Goal: Task Accomplishment & Management: Use online tool/utility

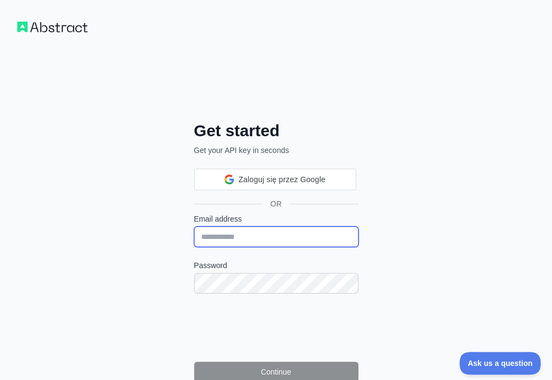
click at [194, 227] on input "Email address" at bounding box center [276, 237] width 164 height 21
paste input "**********"
type input "**********"
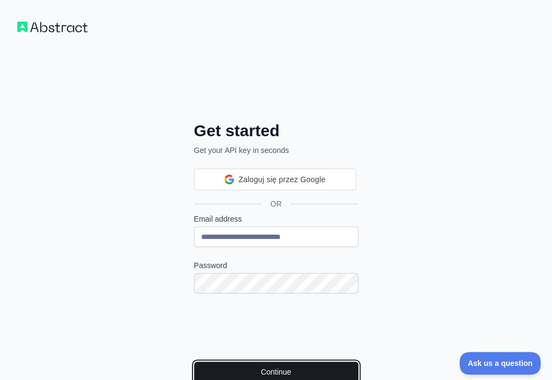
click at [209, 362] on button "Continue" at bounding box center [276, 372] width 164 height 21
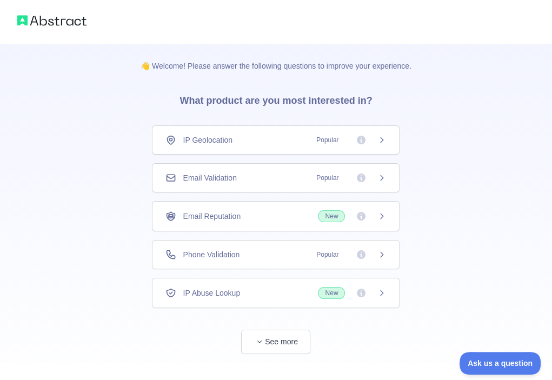
click at [300, 182] on div "Email Validation Popular" at bounding box center [276, 178] width 221 height 11
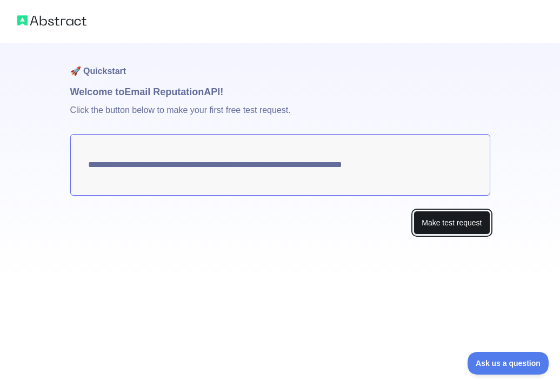
click at [433, 226] on button "Make test request" at bounding box center [452, 223] width 76 height 24
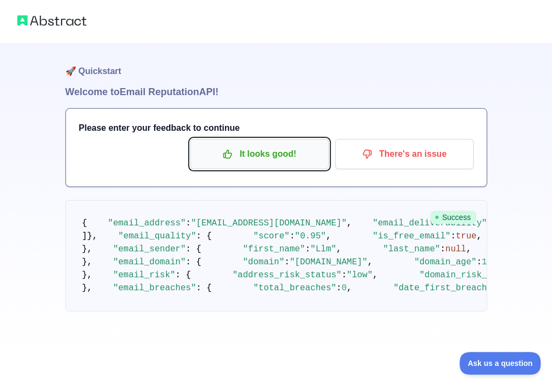
click at [287, 159] on p "It looks good!" at bounding box center [260, 154] width 122 height 18
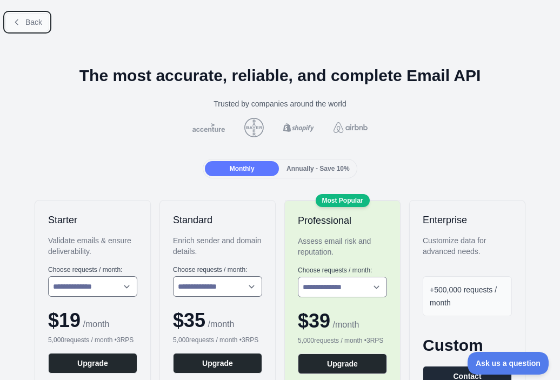
click at [28, 18] on span "Back" at bounding box center [33, 22] width 17 height 9
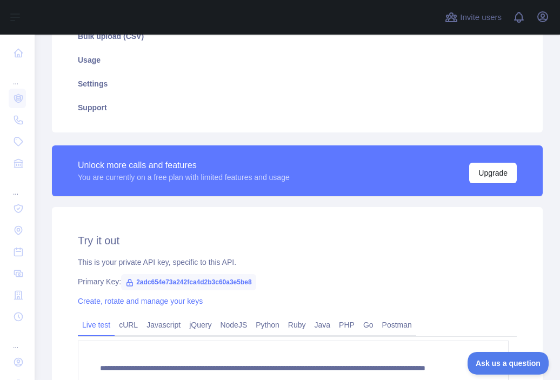
scroll to position [273, 0]
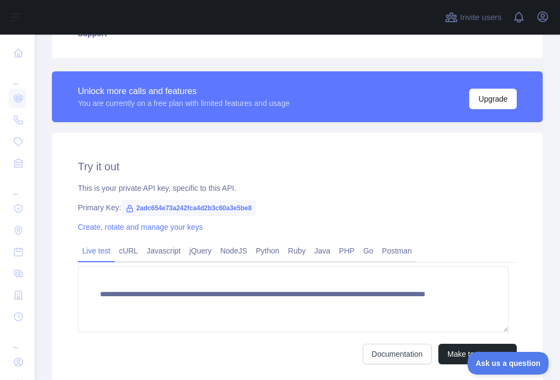
click at [228, 208] on span "2adc654e73a242fca4d2b3c60a3e5be8" at bounding box center [188, 208] width 135 height 16
copy span "2adc654e73a242fca4d2b3c60a3e5be8"
